Goal: Transaction & Acquisition: Purchase product/service

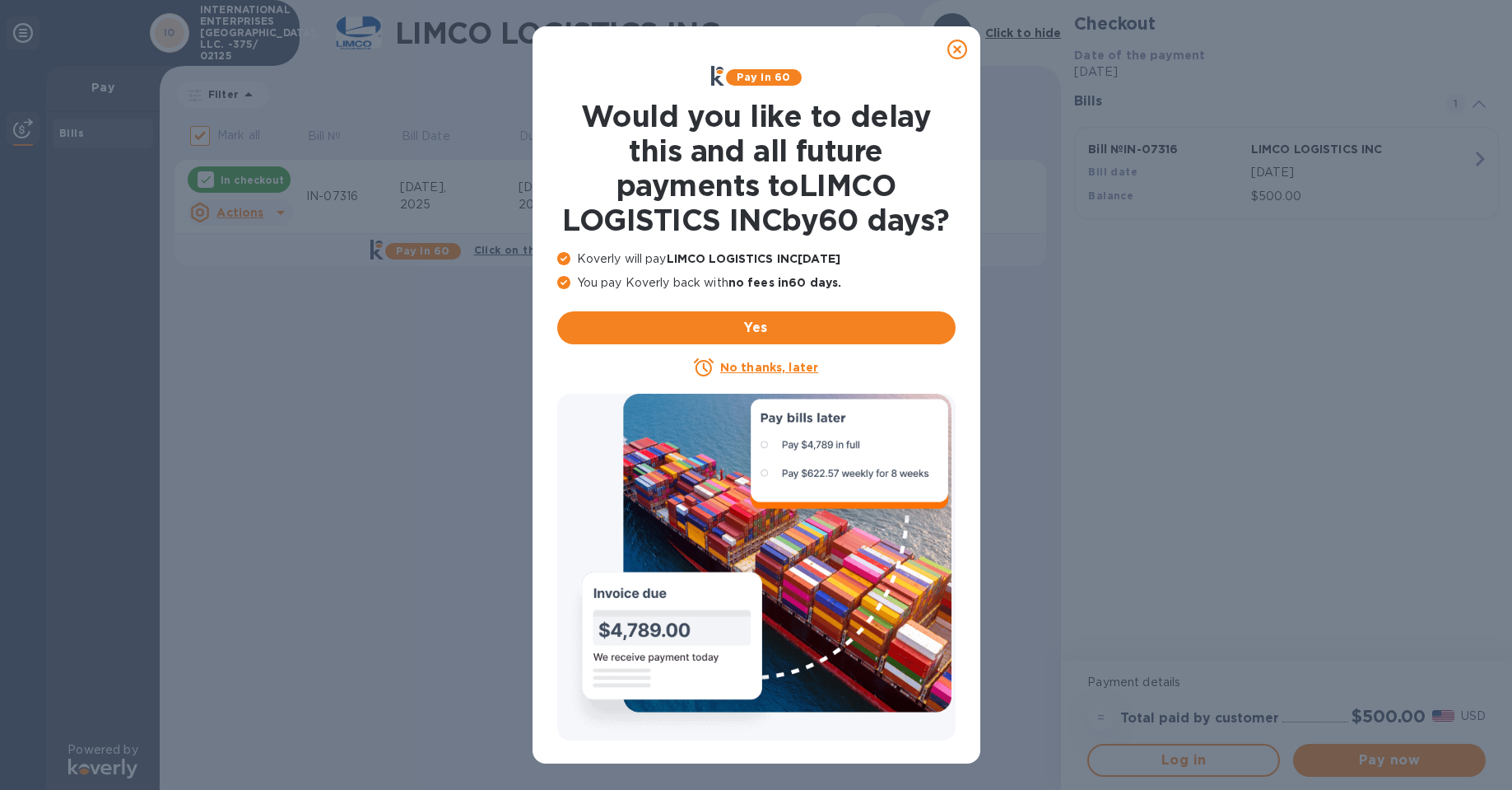
drag, startPoint x: 953, startPoint y: 50, endPoint x: 959, endPoint y: 182, distance: 132.1
click at [956, 51] on icon at bounding box center [958, 50] width 20 height 20
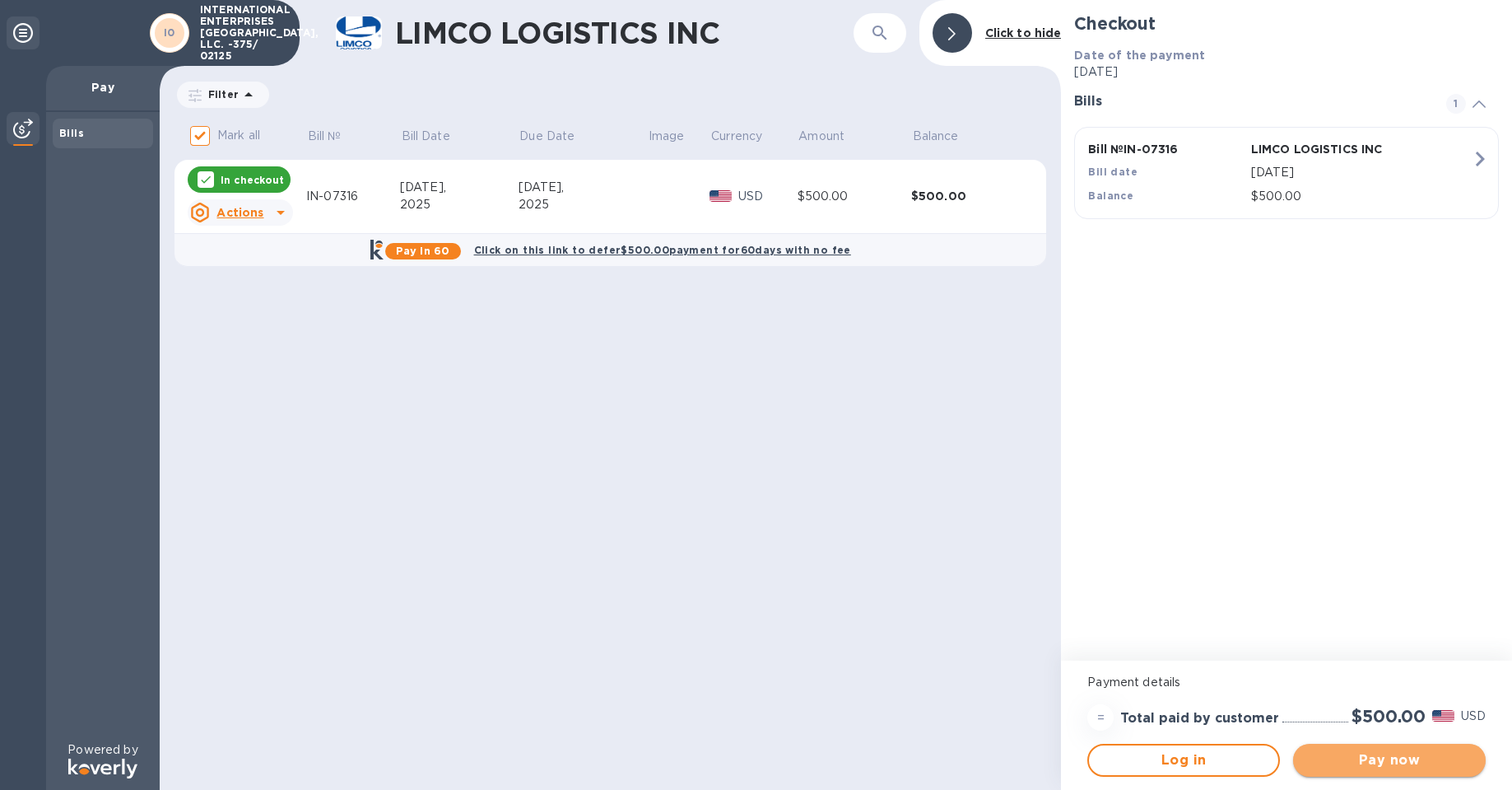
click at [1387, 758] on span "Pay now" at bounding box center [1389, 760] width 166 height 20
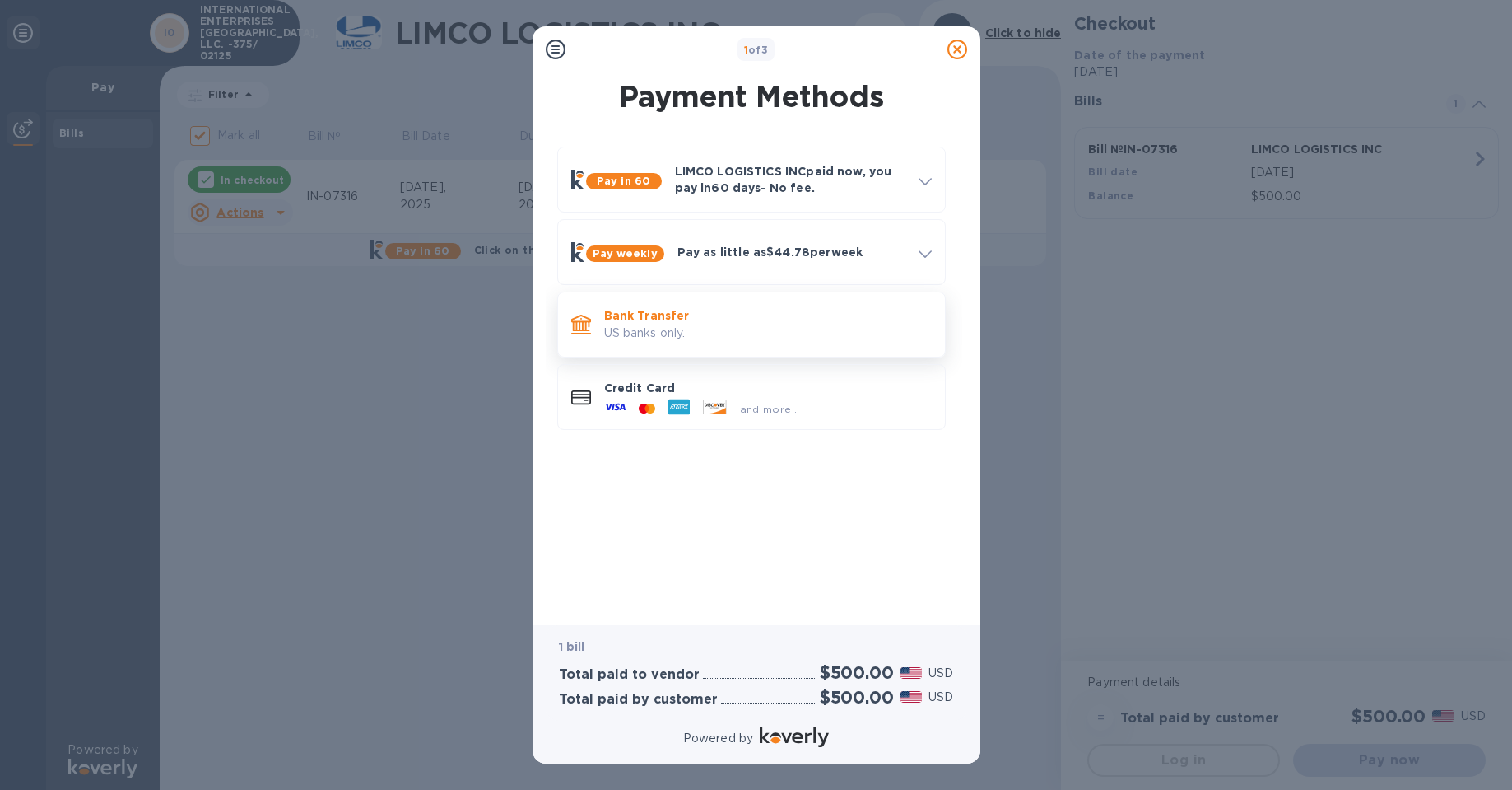
click at [651, 337] on p "US banks only." at bounding box center [768, 333] width 328 height 17
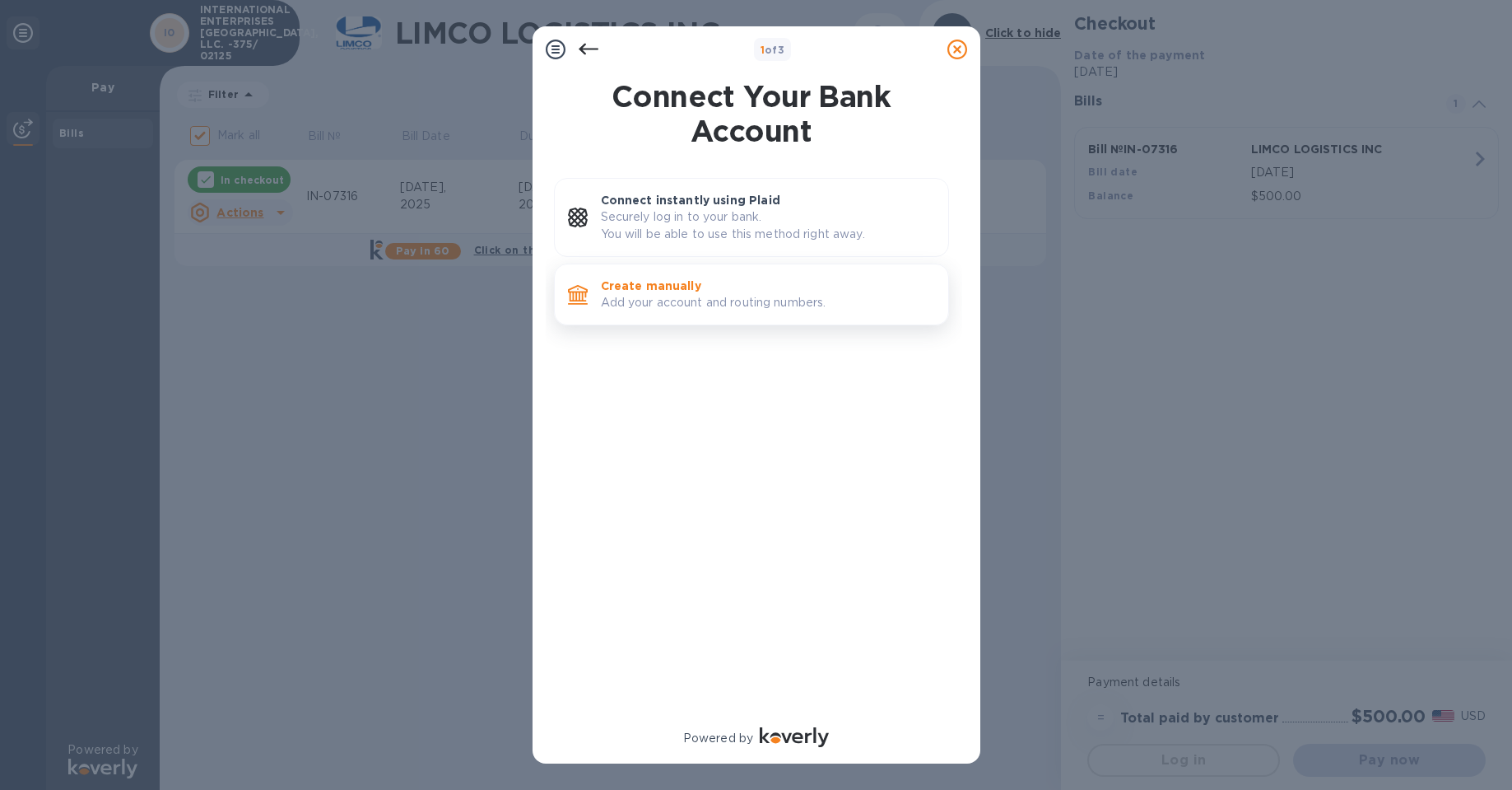
click at [647, 296] on p "Add your account and routing numbers." at bounding box center [768, 302] width 334 height 17
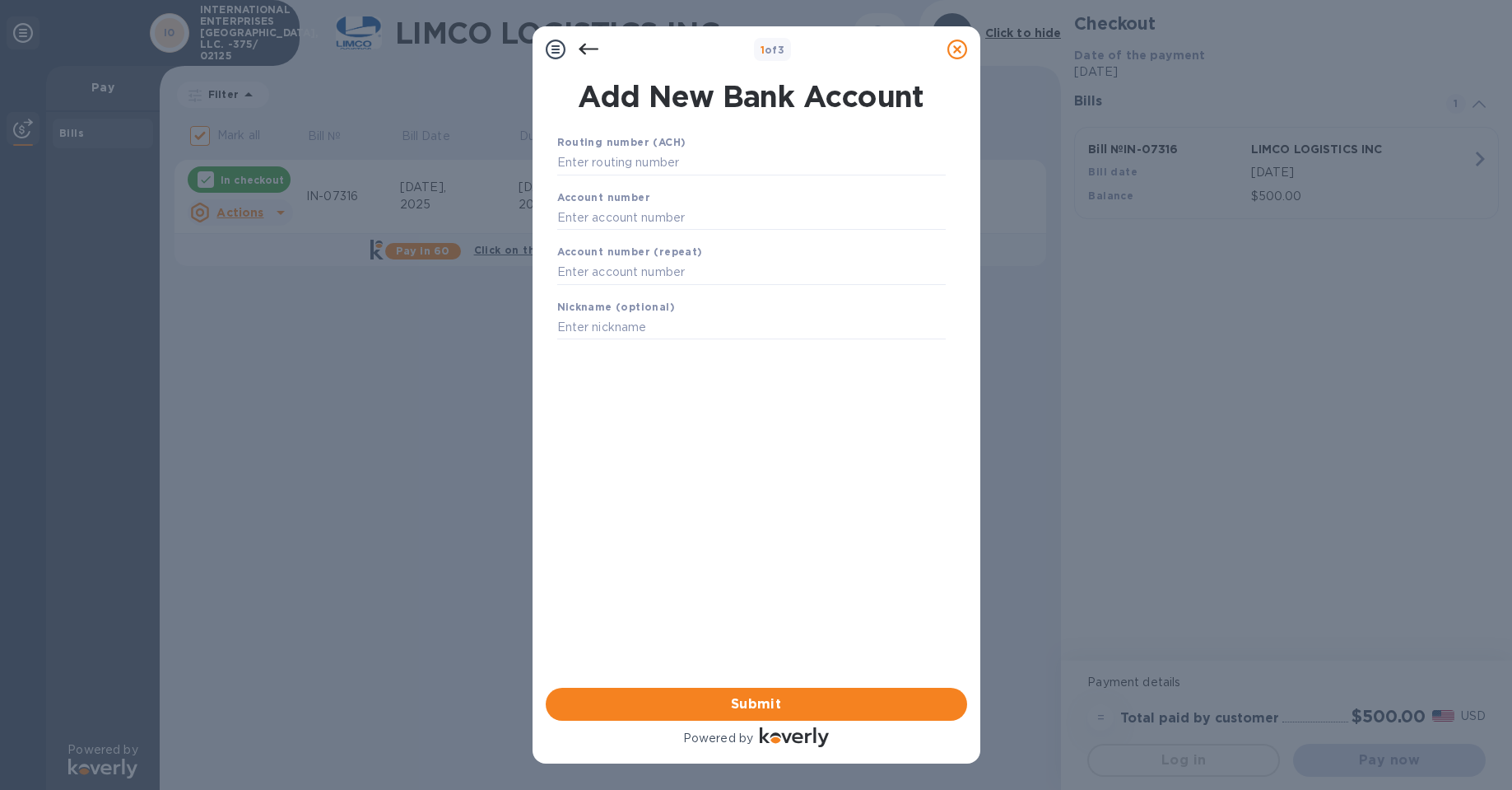
click at [577, 148] on div "Routing number (ACH)" at bounding box center [751, 155] width 401 height 56
click at [564, 164] on input "text" at bounding box center [751, 163] width 388 height 25
type input "021200025"
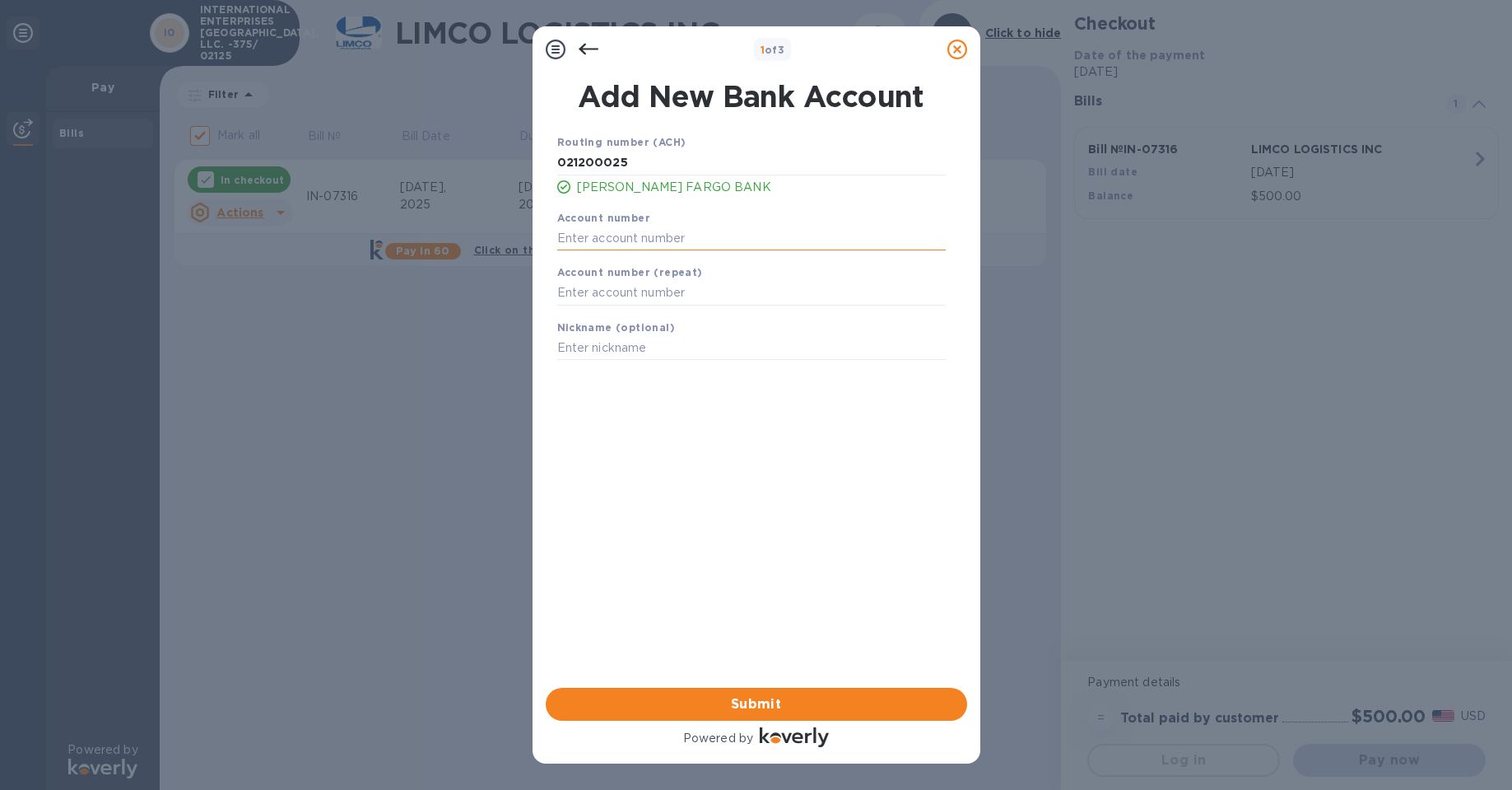
click at [569, 232] on input "text" at bounding box center [751, 237] width 388 height 25
type input "6884660298"
click at [603, 281] on input "text" at bounding box center [751, 293] width 388 height 25
type input "6884660298"
click at [622, 351] on input "text" at bounding box center [751, 348] width 388 height 25
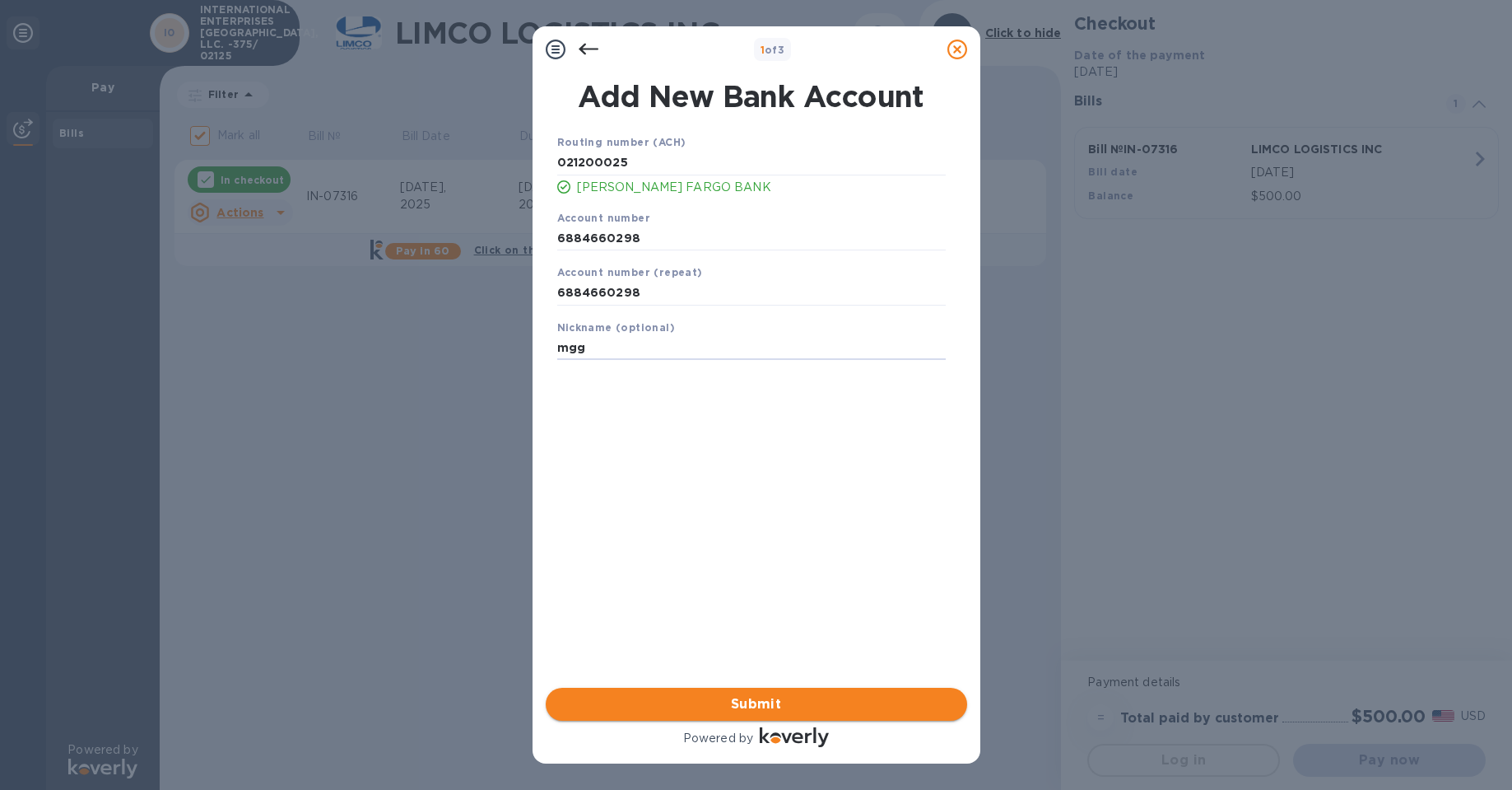
type input "mgg"
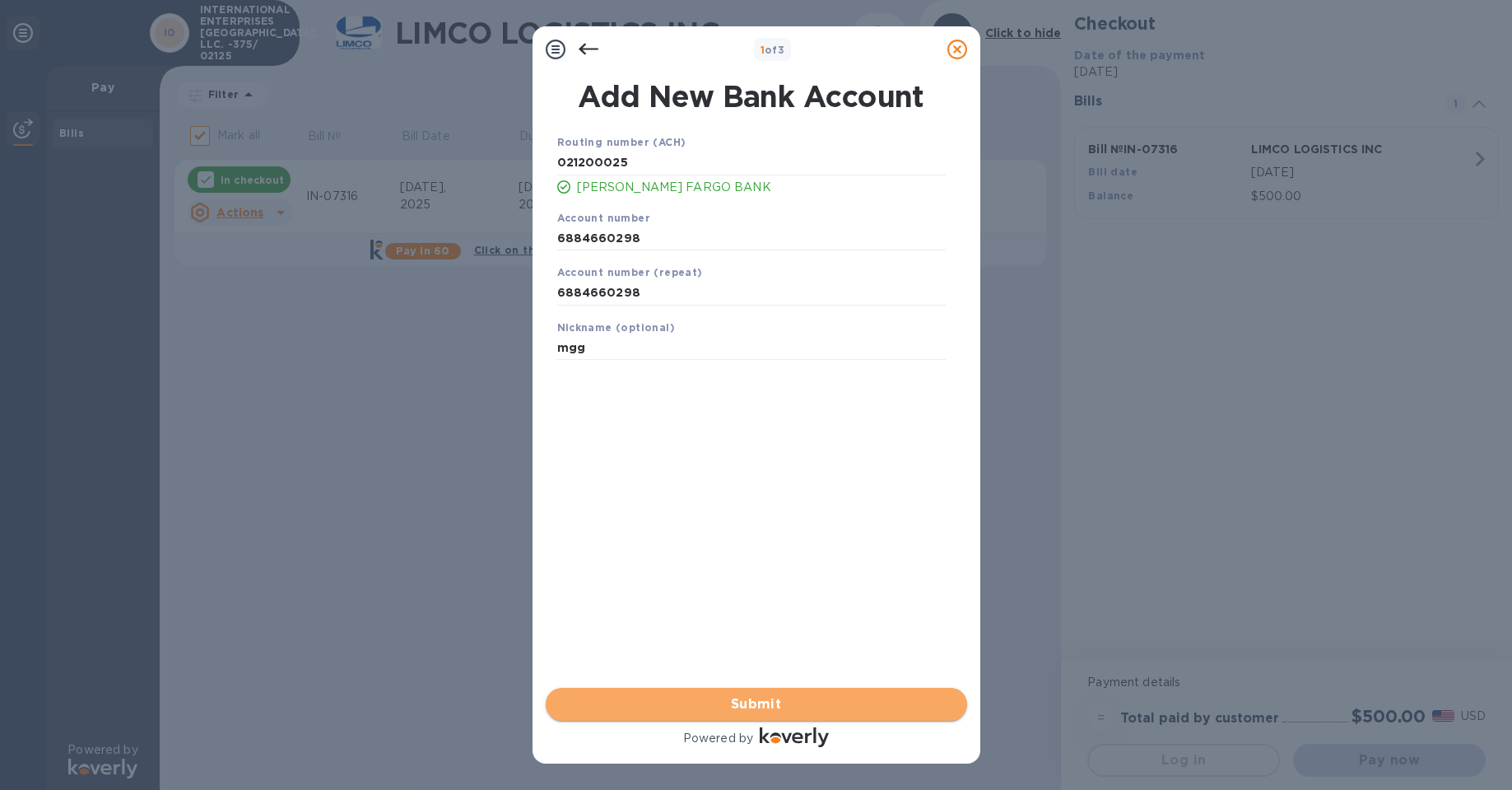
click at [768, 705] on span "Submit" at bounding box center [757, 705] width 395 height 20
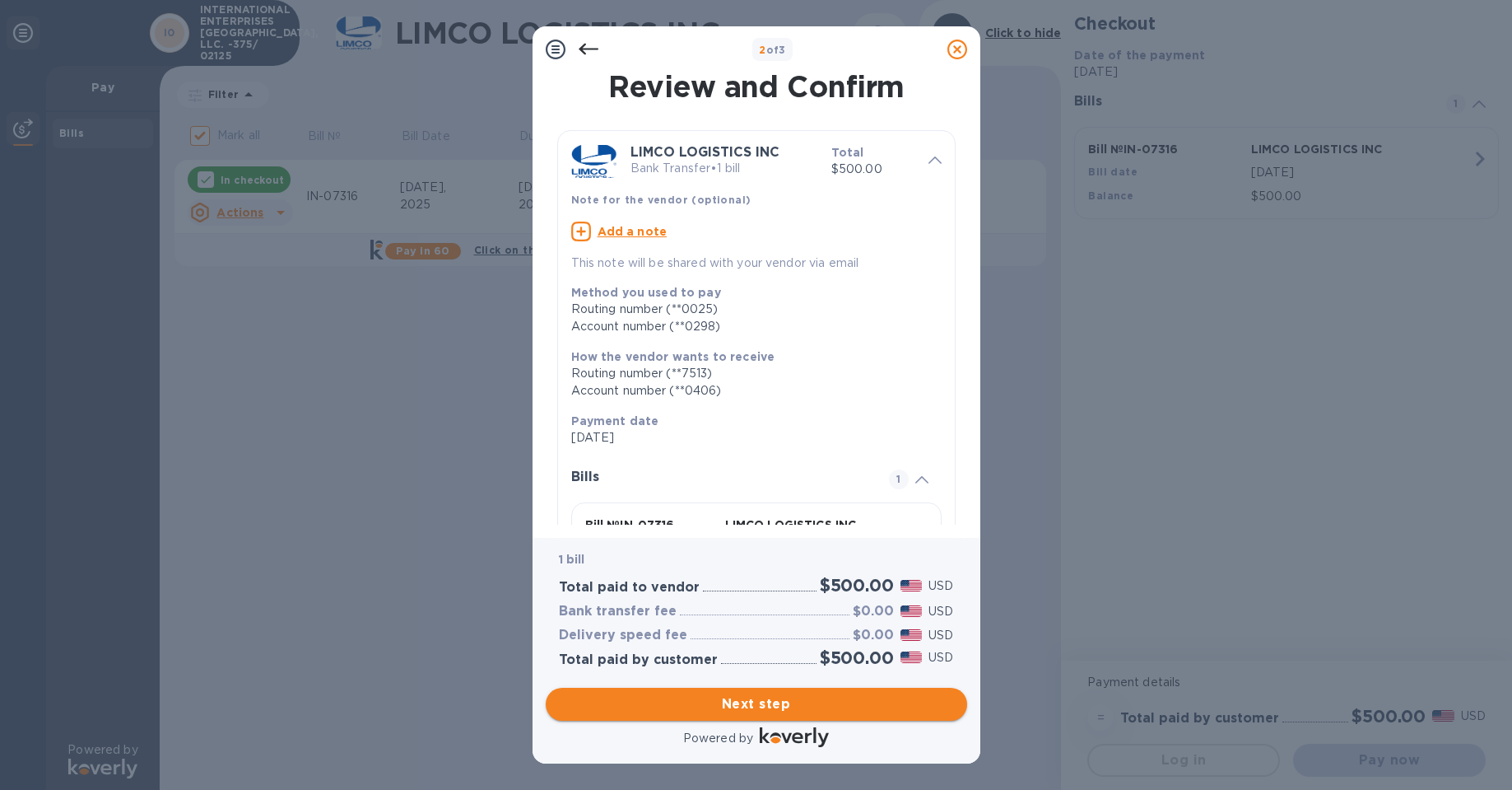
click at [776, 705] on span "Next step" at bounding box center [757, 705] width 395 height 20
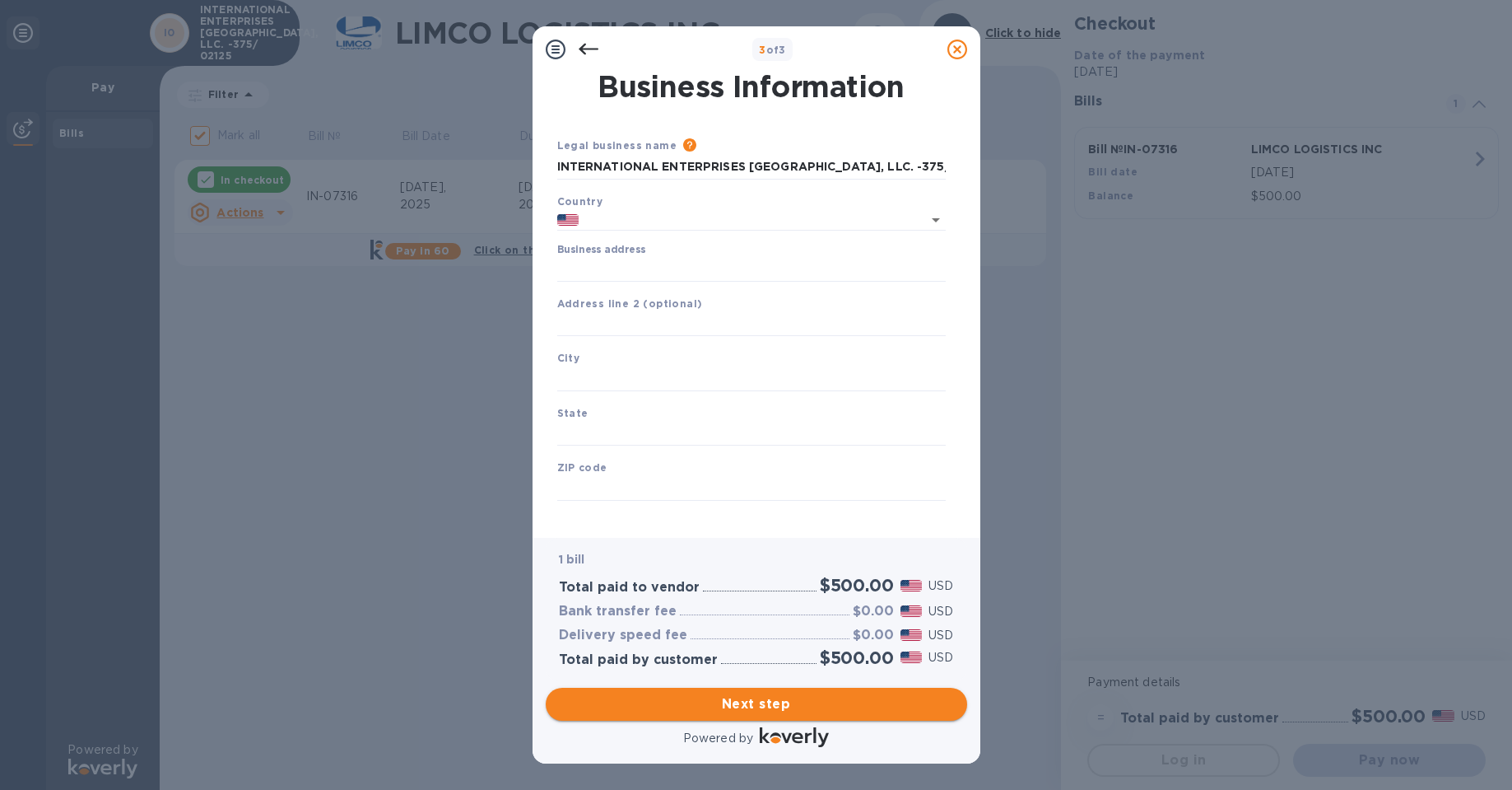
type input "[GEOGRAPHIC_DATA]"
click at [661, 276] on input "Business address" at bounding box center [751, 269] width 388 height 25
paste input "text"
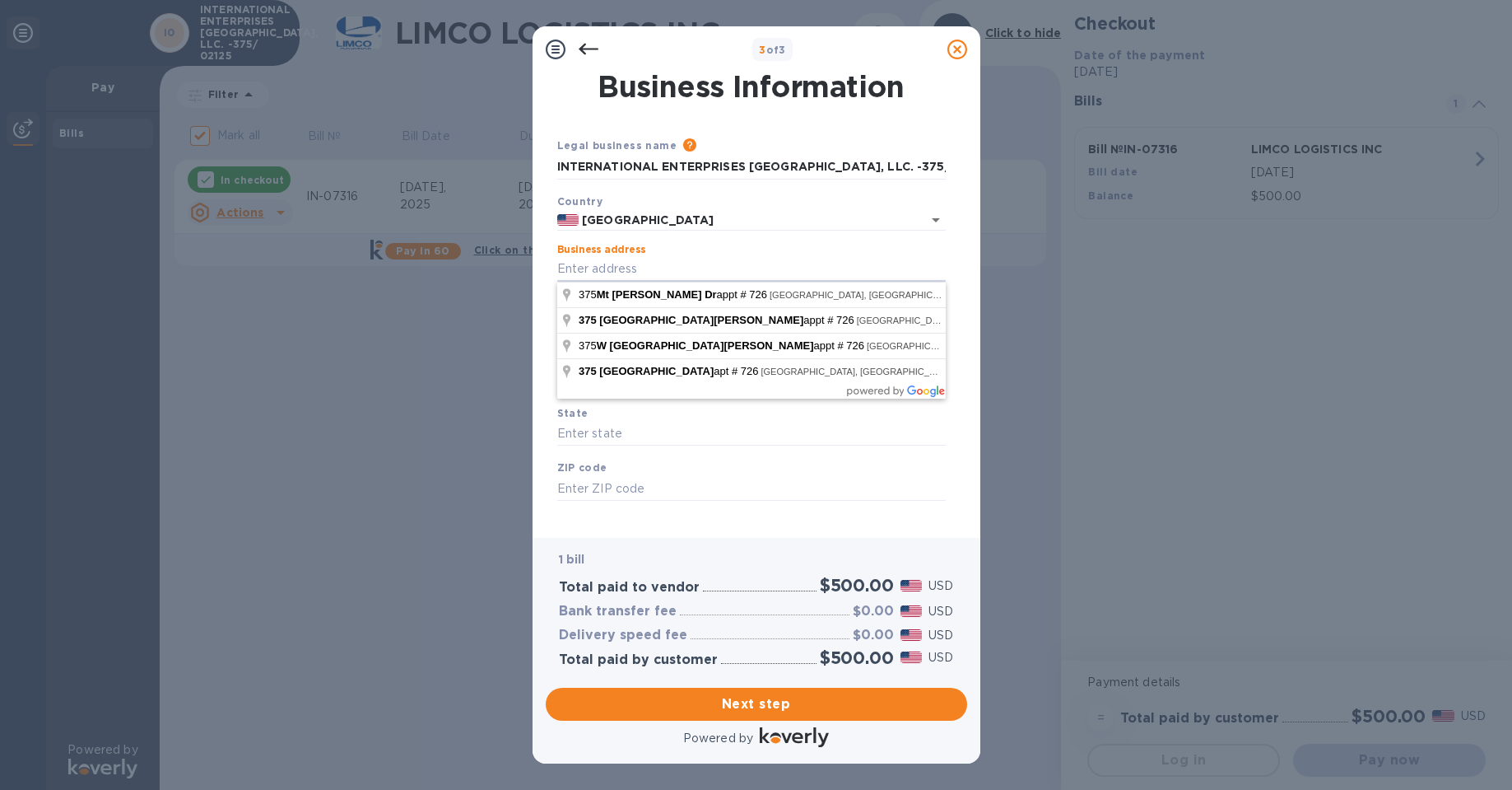
type input "[STREET_ADDRESS][PERSON_NAME]"
type input "[GEOGRAPHIC_DATA]"
type input "MA"
type input "02125"
type input "[STREET_ADDRESS][PERSON_NAME]"
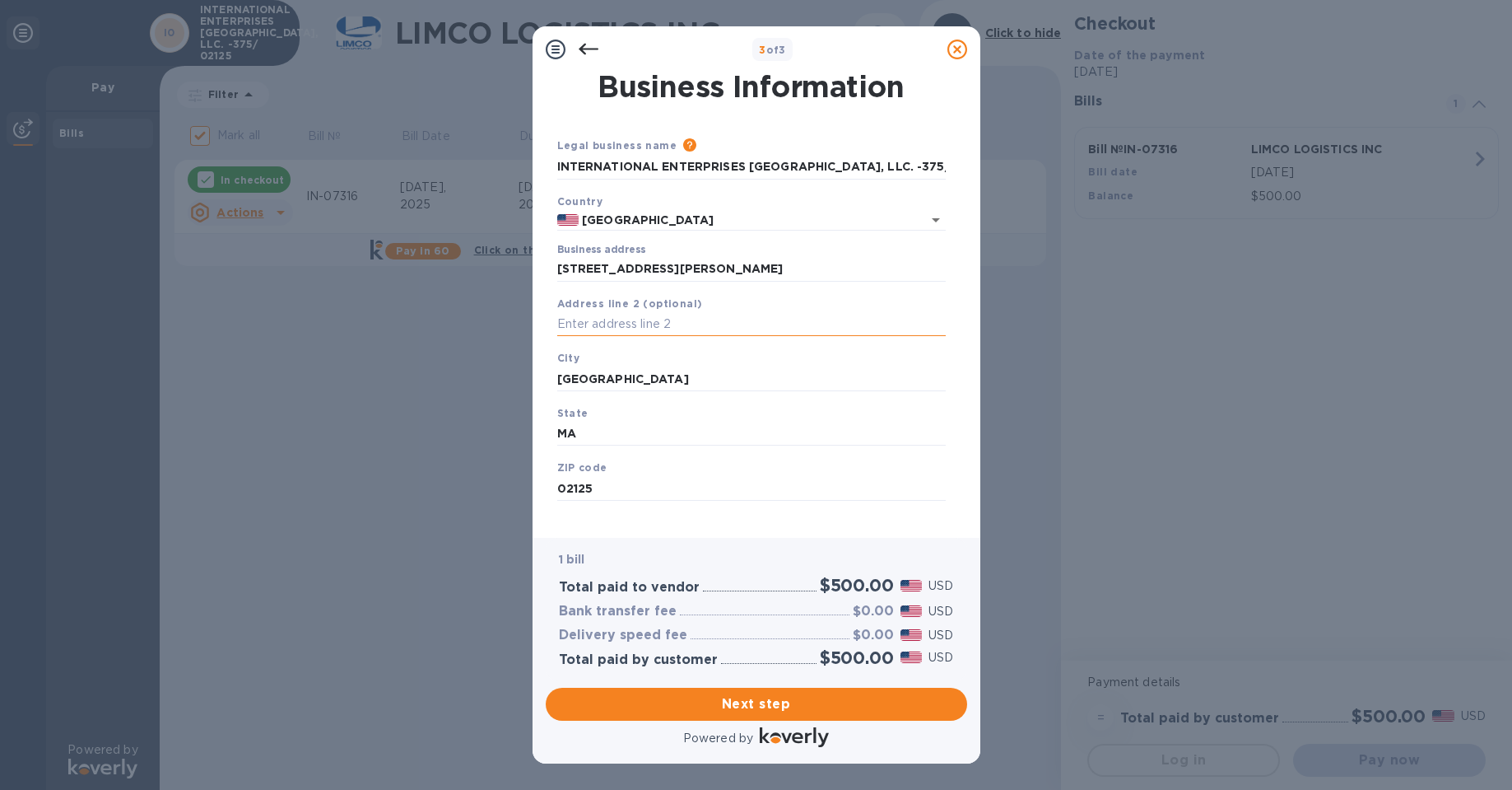
click at [591, 315] on input "text" at bounding box center [751, 324] width 388 height 25
type input "appt#726"
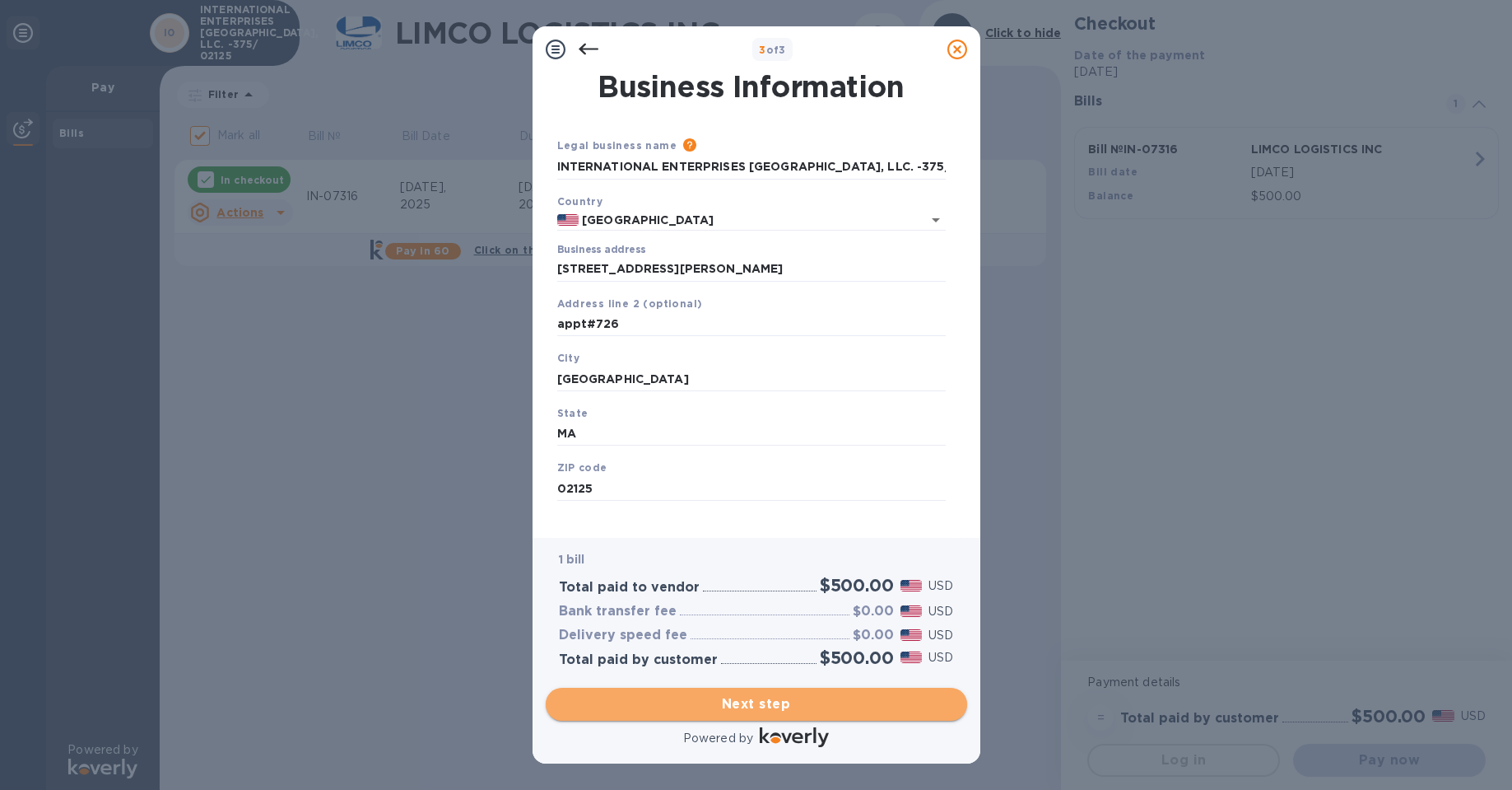
click at [751, 698] on span "Next step" at bounding box center [757, 705] width 395 height 20
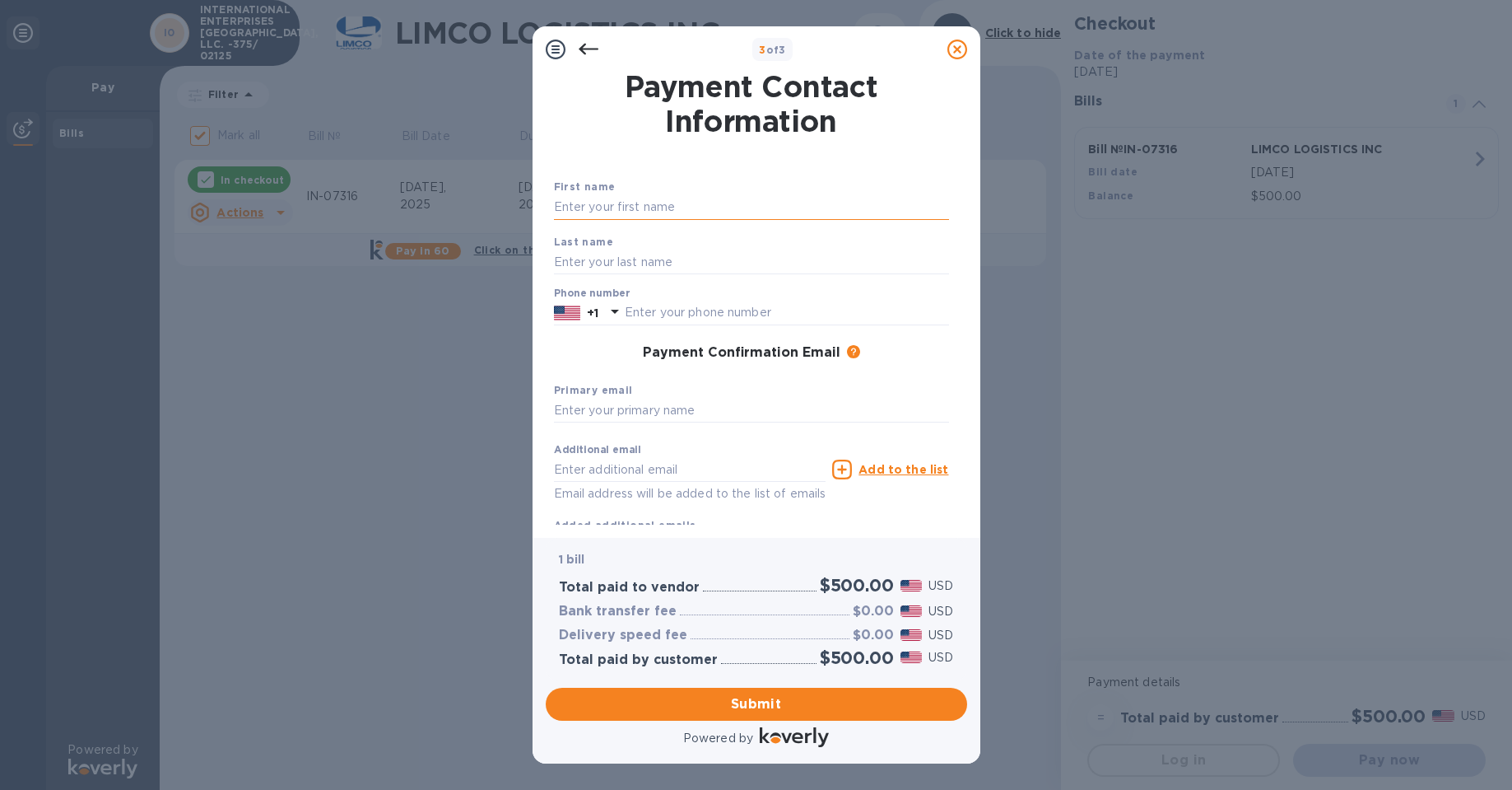
click at [598, 214] on input "text" at bounding box center [752, 207] width 395 height 25
type input "[PERSON_NAME]"
click at [614, 262] on input "text" at bounding box center [752, 261] width 395 height 25
type input "Georgieva"
click at [589, 349] on div "Payment Confirmation Email The added email addresses will be used to send the p…" at bounding box center [752, 353] width 395 height 17
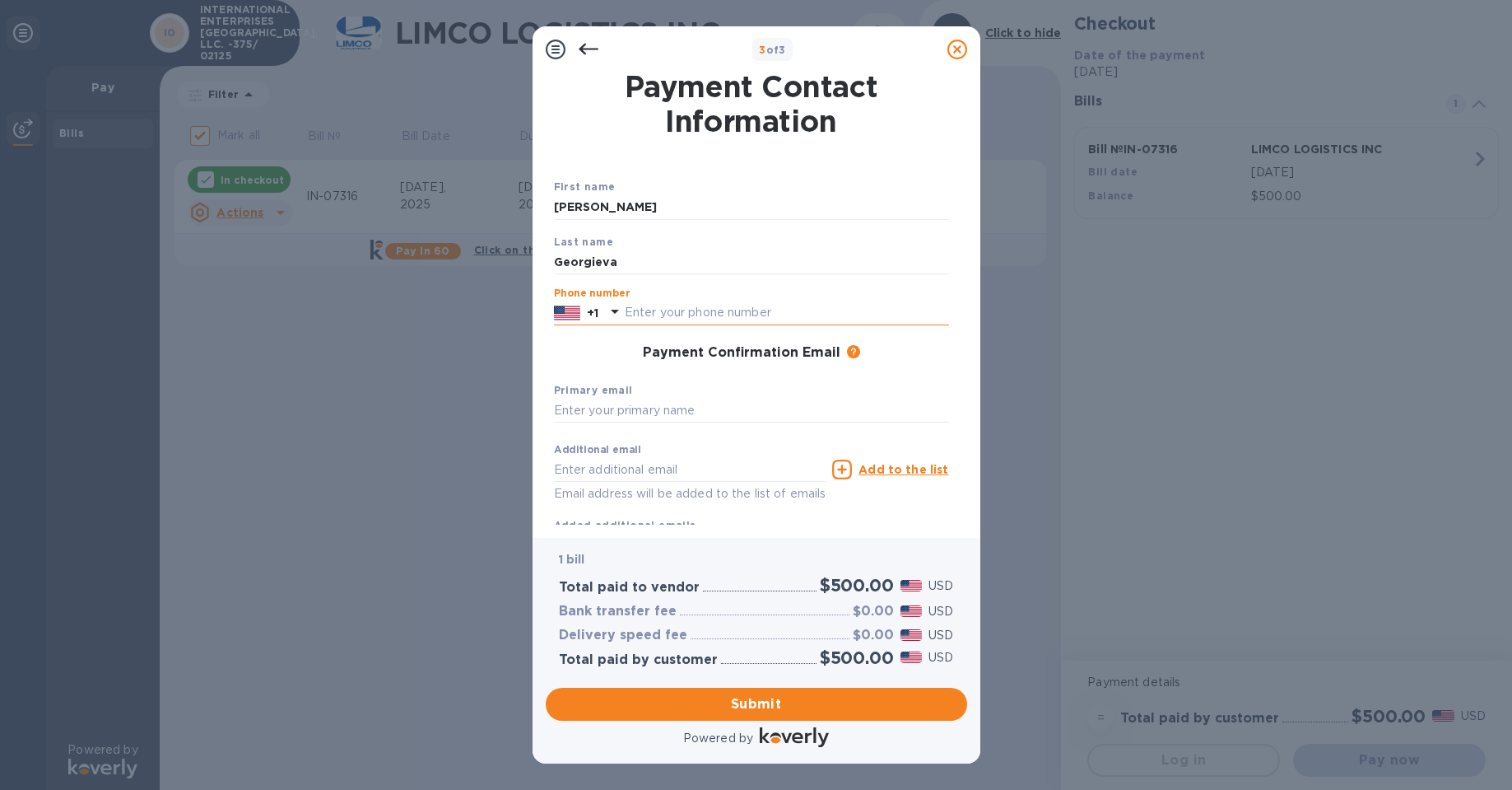
click at [647, 309] on input "text" at bounding box center [787, 312] width 325 height 25
type input "6097332446"
type input "[EMAIL_ADDRESS][DOMAIN_NAME]"
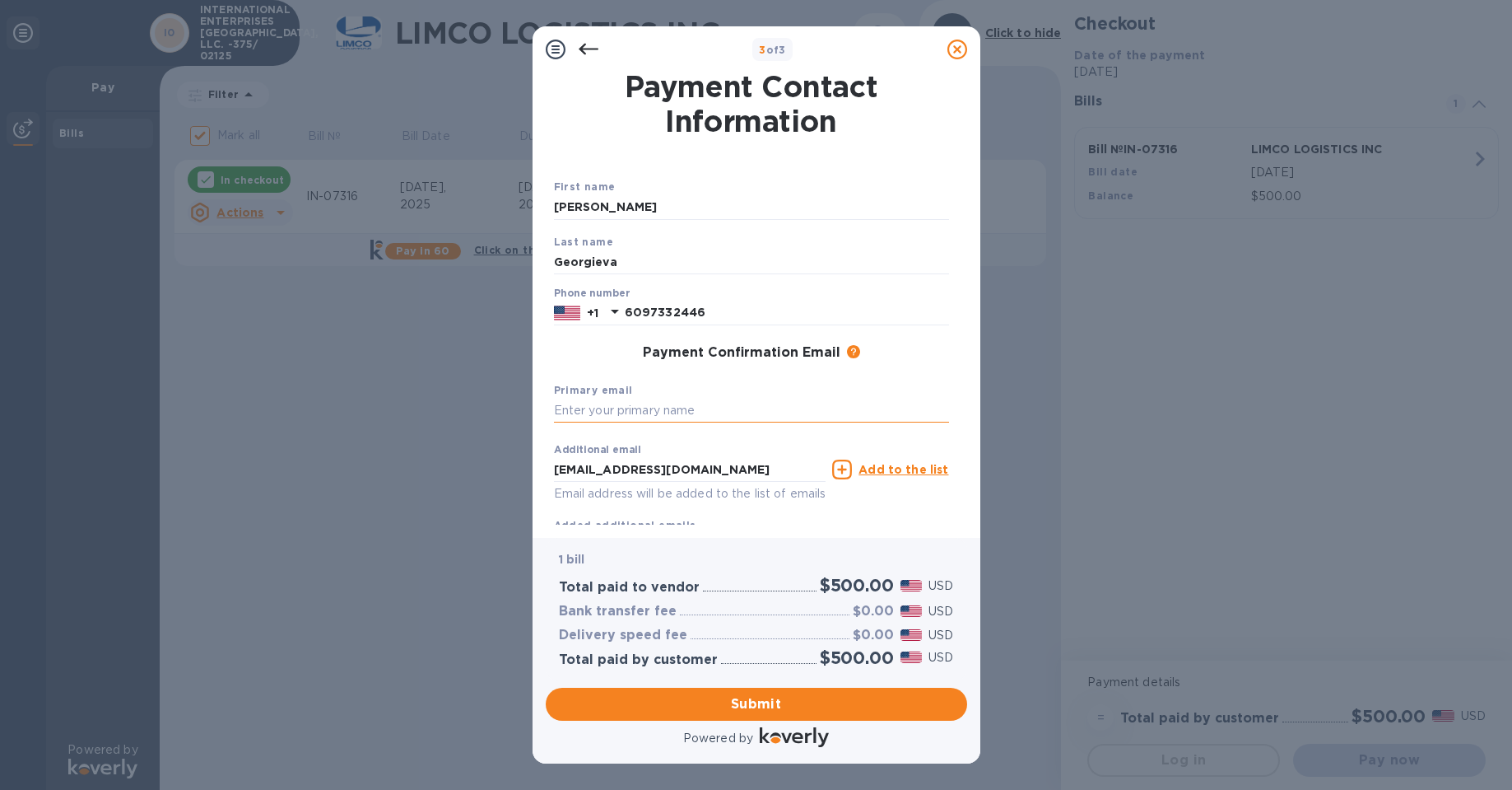
click at [607, 413] on input "text" at bounding box center [752, 410] width 395 height 25
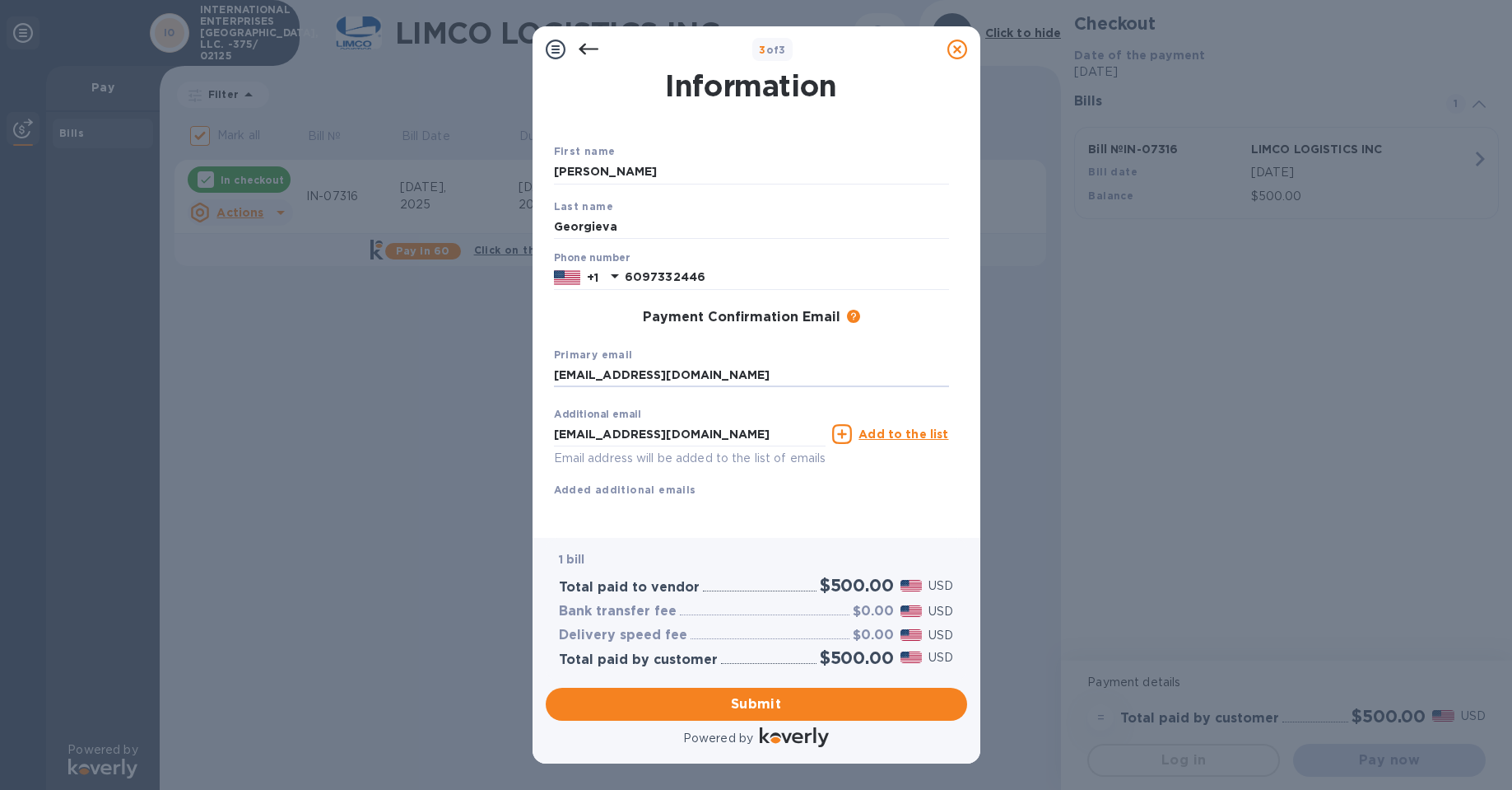
scroll to position [55, 0]
type input "[EMAIL_ADDRESS][DOMAIN_NAME]"
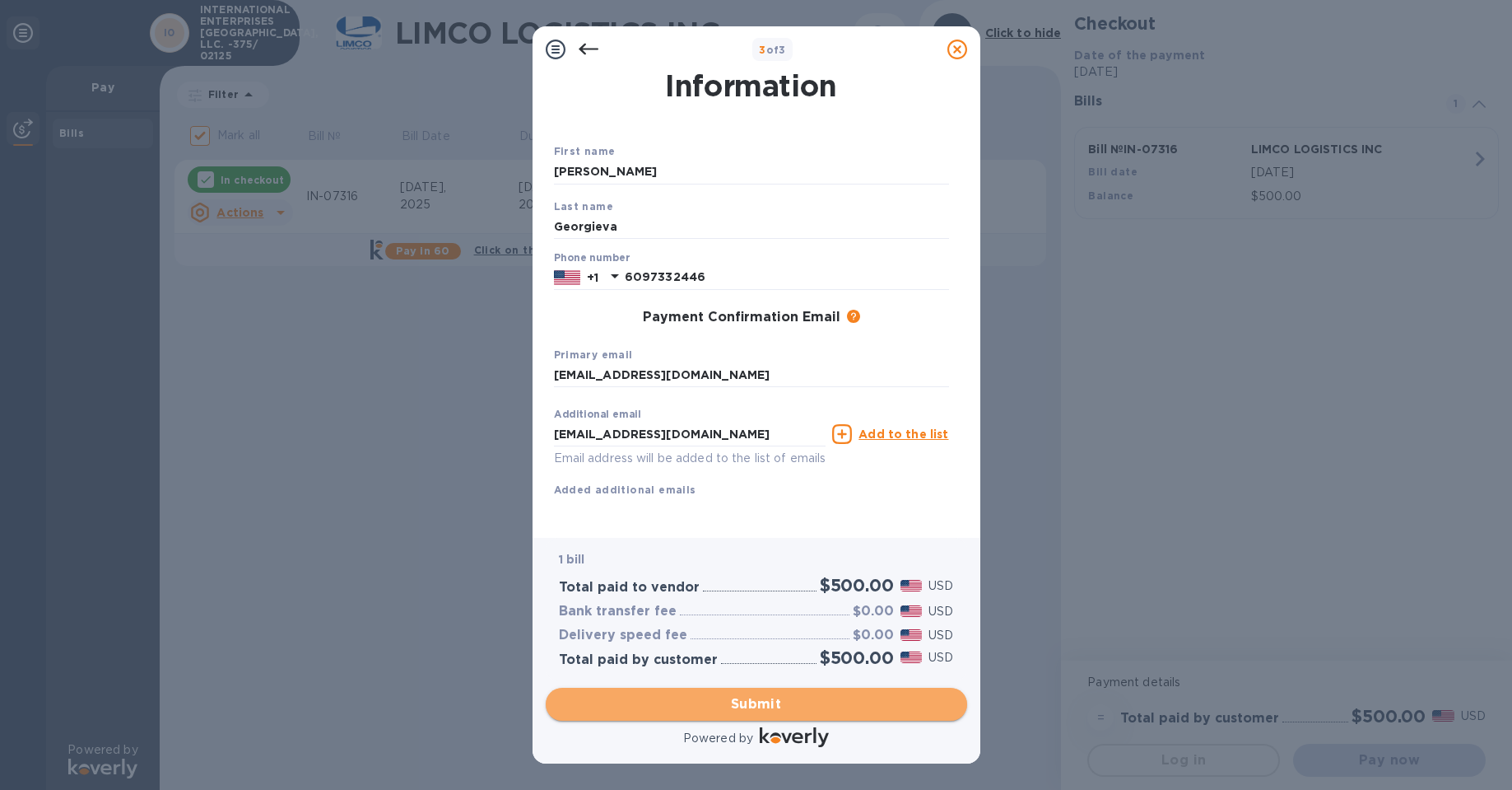
click at [765, 703] on span "Submit" at bounding box center [757, 705] width 395 height 20
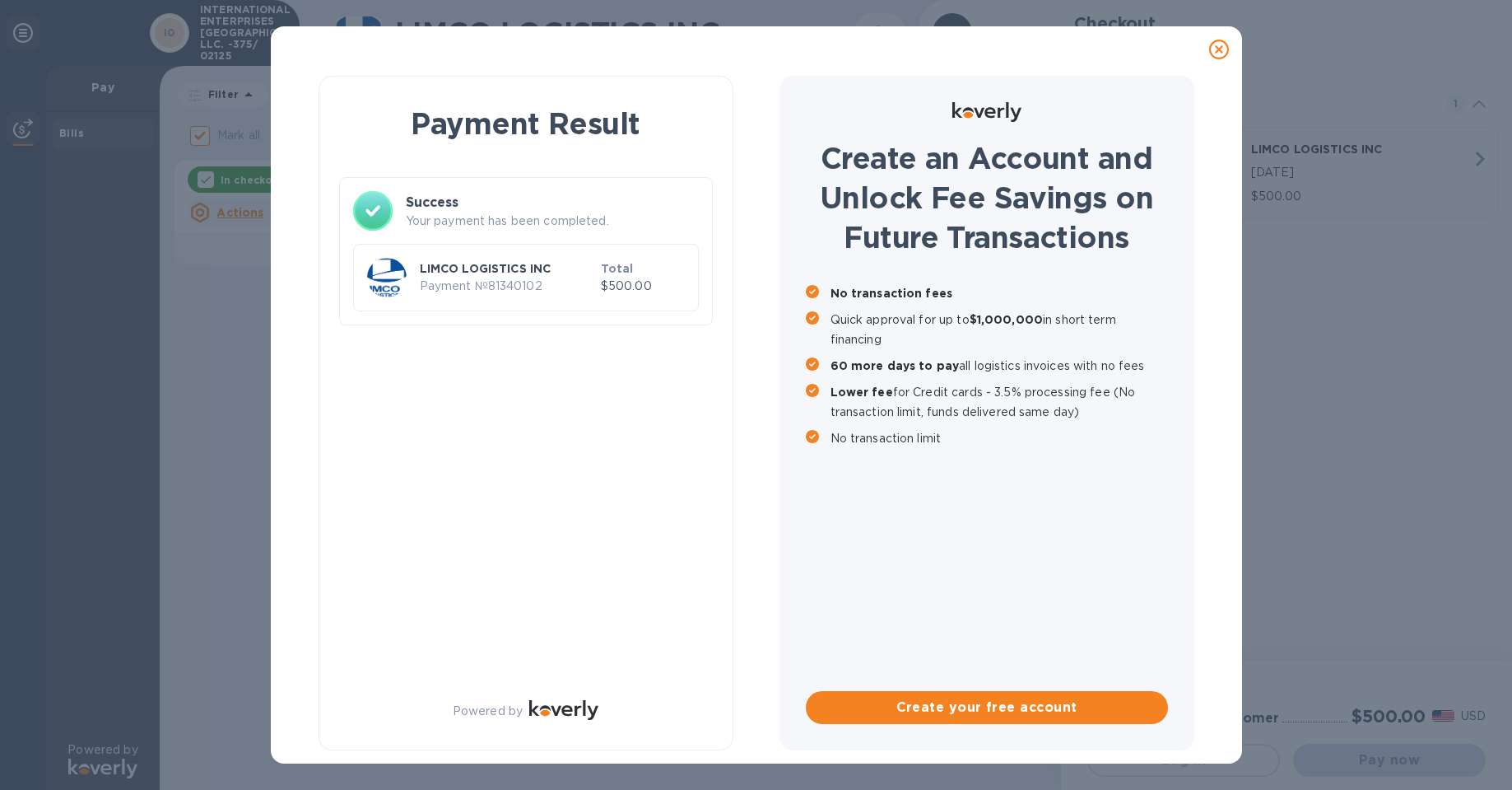
checkbox input "false"
